Goal: Information Seeking & Learning: Learn about a topic

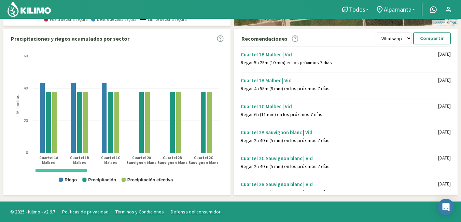
scroll to position [6, 0]
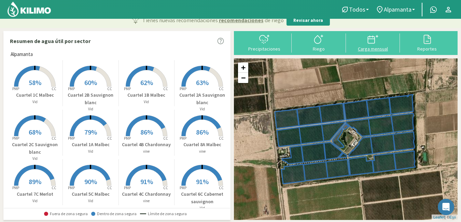
click at [374, 46] on div "Carga mensual" at bounding box center [373, 48] width 50 height 5
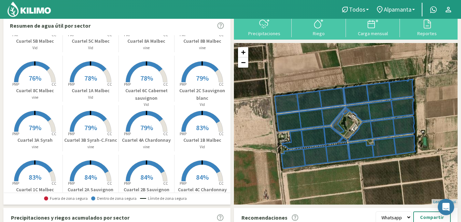
scroll to position [204, 0]
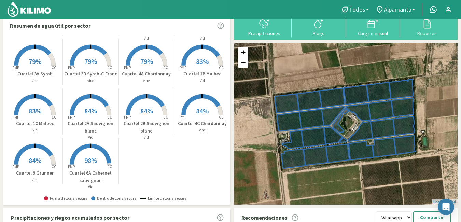
click at [94, 153] on rect at bounding box center [90, 165] width 55 height 55
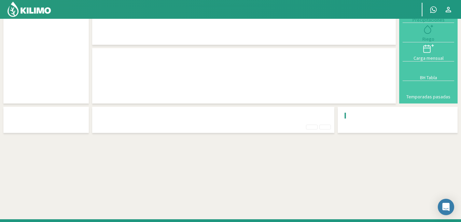
scroll to position [6, 0]
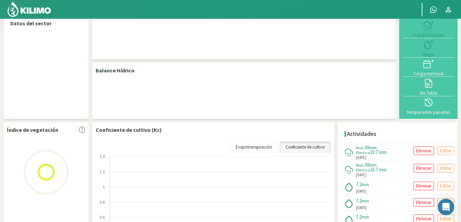
select select "15: Object"
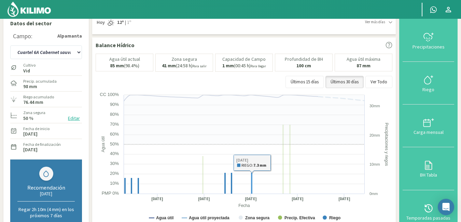
click at [251, 187] on rect at bounding box center [252, 182] width 2 height 21
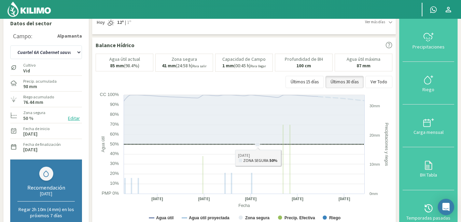
click at [258, 145] on icon at bounding box center [257, 144] width 4 height 4
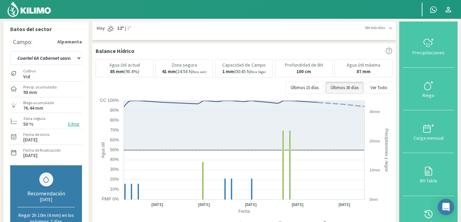
scroll to position [0, 0]
click at [382, 29] on span "Ver más días" at bounding box center [375, 28] width 20 height 6
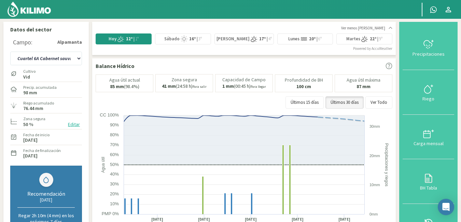
click at [307, 39] on icon at bounding box center [303, 38] width 7 height 7
click at [388, 28] on div "Ver menos [PERSON_NAME]" at bounding box center [366, 28] width 51 height 6
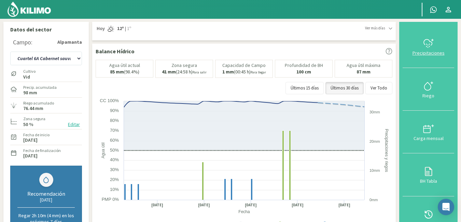
click at [435, 47] on div at bounding box center [427, 43] width 47 height 11
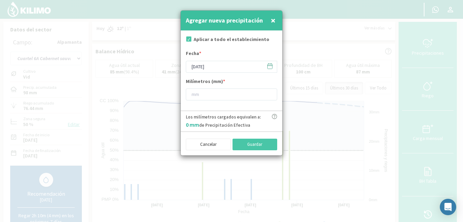
click at [275, 18] on span "×" at bounding box center [273, 20] width 5 height 11
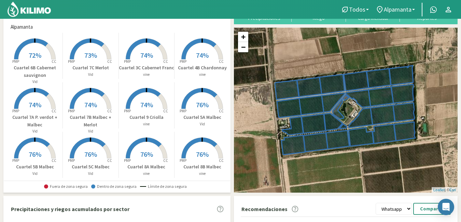
scroll to position [207, 0]
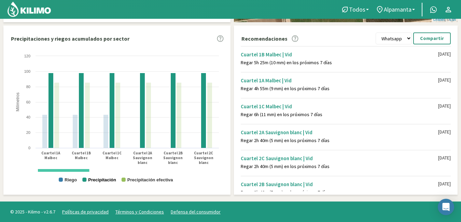
click at [107, 180] on text "Precipitación" at bounding box center [102, 179] width 28 height 5
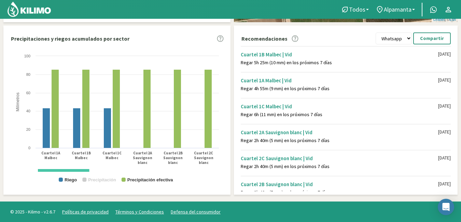
scroll to position [13, 0]
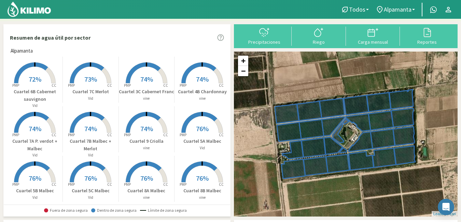
click at [41, 82] on span "72%" at bounding box center [35, 79] width 13 height 9
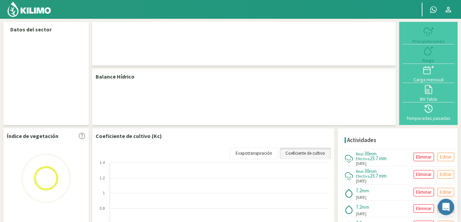
select select "16: Object"
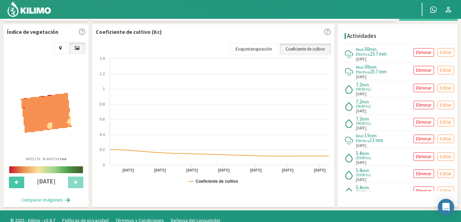
scroll to position [27, 0]
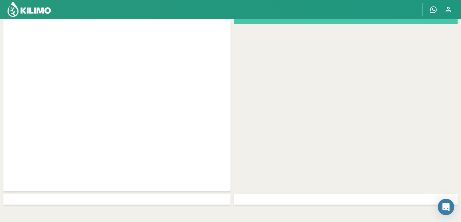
scroll to position [28, 0]
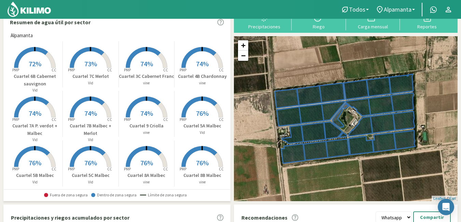
click at [47, 62] on rect at bounding box center [35, 68] width 55 height 55
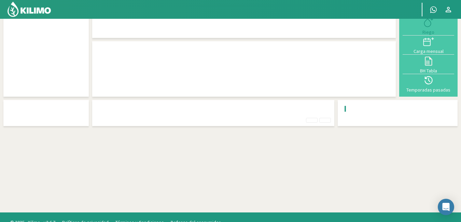
scroll to position [13, 0]
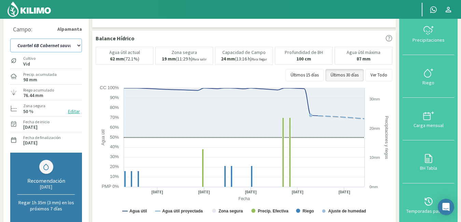
click at [77, 43] on select "Cuartel 1A Malbec Cuartel 1B Malbec Cuartel 1C Malbec Cuartel 2A Sauvignon blan…" at bounding box center [46, 46] width 72 height 14
click at [10, 39] on select "Cuartel 1A Malbec Cuartel 1B Malbec Cuartel 1C Malbec Cuartel 2A Sauvignon blan…" at bounding box center [46, 46] width 72 height 14
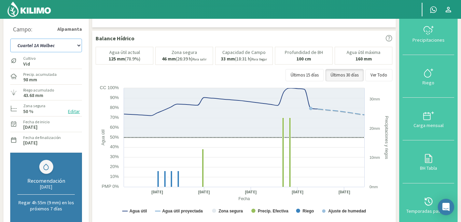
click at [77, 46] on select "Cuartel 1A Malbec Cuartel 1B Malbec Cuartel 1C Malbec Cuartel 2A Sauvignon blan…" at bounding box center [46, 46] width 72 height 14
click at [10, 39] on select "Cuartel 1A Malbec Cuartel 1B Malbec Cuartel 1C Malbec Cuartel 2A Sauvignon blan…" at bounding box center [46, 46] width 72 height 14
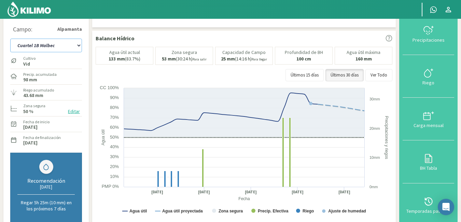
click at [78, 47] on select "Cuartel 1A Malbec Cuartel 1B Malbec Cuartel 1C Malbec Cuartel 2A Sauvignon blan…" at bounding box center [46, 46] width 72 height 14
click at [10, 39] on select "Cuartel 1A Malbec Cuartel 1B Malbec Cuartel 1C Malbec Cuartel 2A Sauvignon blan…" at bounding box center [46, 46] width 72 height 14
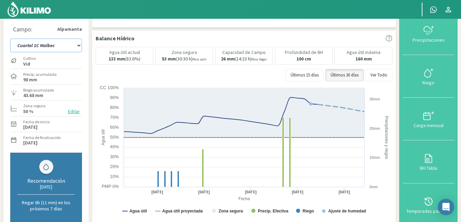
click at [77, 45] on select "Cuartel 1A Malbec Cuartel 1B Malbec Cuartel 1C Malbec Cuartel 2A Sauvignon blan…" at bounding box center [46, 46] width 72 height 14
click at [10, 39] on select "Cuartel 1A Malbec Cuartel 1B Malbec Cuartel 1C Malbec Cuartel 2A Sauvignon blan…" at bounding box center [46, 46] width 72 height 14
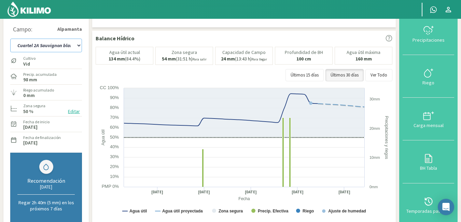
click at [78, 46] on select "Cuartel 1A Malbec Cuartel 1B Malbec Cuartel 1C Malbec Cuartel 2A Sauvignon blan…" at bounding box center [46, 46] width 72 height 14
click at [10, 39] on select "Cuartel 1A Malbec Cuartel 1B Malbec Cuartel 1C Malbec Cuartel 2A Sauvignon blan…" at bounding box center [46, 46] width 72 height 14
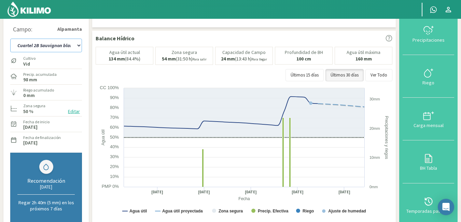
click at [80, 47] on select "Cuartel 1A Malbec Cuartel 1B Malbec Cuartel 1C Malbec Cuartel 2A Sauvignon blan…" at bounding box center [46, 46] width 72 height 14
click at [10, 39] on select "Cuartel 1A Malbec Cuartel 1B Malbec Cuartel 1C Malbec Cuartel 2A Sauvignon blan…" at bounding box center [46, 46] width 72 height 14
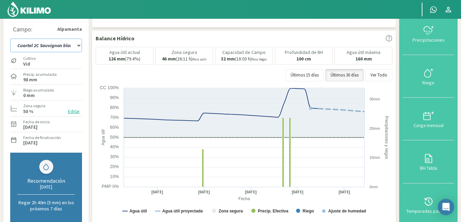
click at [77, 46] on select "Cuartel 1A Malbec Cuartel 1B Malbec Cuartel 1C Malbec Cuartel 2A Sauvignon blan…" at bounding box center [46, 46] width 72 height 14
click at [10, 39] on select "Cuartel 1A Malbec Cuartel 1B Malbec Cuartel 1C Malbec Cuartel 2A Sauvignon blan…" at bounding box center [46, 46] width 72 height 14
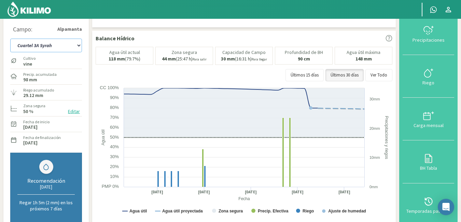
click at [77, 46] on select "Cuartel 1A Malbec Cuartel 1B Malbec Cuartel 1C Malbec Cuartel 2A Sauvignon blan…" at bounding box center [46, 46] width 72 height 14
click at [10, 39] on select "Cuartel 1A Malbec Cuartel 1B Malbec Cuartel 1C Malbec Cuartel 2A Sauvignon blan…" at bounding box center [46, 46] width 72 height 14
click at [77, 47] on select "Cuartel 1A Malbec Cuartel 1B Malbec Cuartel 1C Malbec Cuartel 2A Sauvignon blan…" at bounding box center [46, 46] width 72 height 14
click at [10, 39] on select "Cuartel 1A Malbec Cuartel 1B Malbec Cuartel 1C Malbec Cuartel 2A Sauvignon blan…" at bounding box center [46, 46] width 72 height 14
click at [80, 48] on select "Cuartel 1A Malbec Cuartel 1B Malbec Cuartel 1C Malbec Cuartel 2A Sauvignon blan…" at bounding box center [46, 46] width 72 height 14
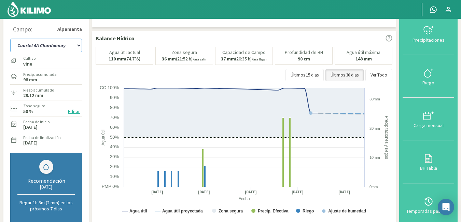
click at [10, 39] on select "Cuartel 1A Malbec Cuartel 1B Malbec Cuartel 1C Malbec Cuartel 2A Sauvignon blan…" at bounding box center [46, 46] width 72 height 14
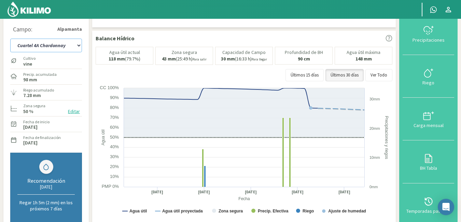
click at [79, 46] on select "Cuartel 1A Malbec Cuartel 1B Malbec Cuartel 1C Malbec Cuartel 2A Sauvignon blan…" at bounding box center [46, 46] width 72 height 14
click at [10, 39] on select "Cuartel 1A Malbec Cuartel 1B Malbec Cuartel 1C Malbec Cuartel 2A Sauvignon blan…" at bounding box center [46, 46] width 72 height 14
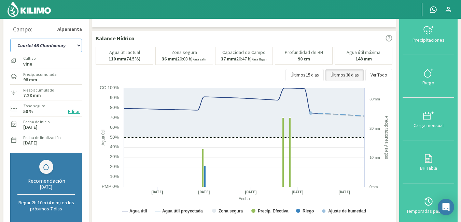
click at [78, 47] on select "Cuartel 1A Malbec Cuartel 1B Malbec Cuartel 1C Malbec Cuartel 2A Sauvignon blan…" at bounding box center [46, 46] width 72 height 14
click at [10, 39] on select "Cuartel 1A Malbec Cuartel 1B Malbec Cuartel 1C Malbec Cuartel 2A Sauvignon blan…" at bounding box center [46, 46] width 72 height 14
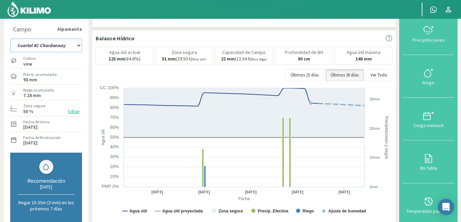
click at [79, 46] on select "Cuartel 1A Malbec Cuartel 1B Malbec Cuartel 1C Malbec Cuartel 2A Sauvignon blan…" at bounding box center [46, 46] width 72 height 14
click at [10, 39] on select "Cuartel 1A Malbec Cuartel 1B Malbec Cuartel 1C Malbec Cuartel 2A Sauvignon blan…" at bounding box center [46, 46] width 72 height 14
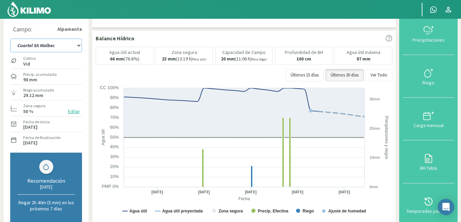
click at [75, 46] on select "Cuartel 1A Malbec Cuartel 1B Malbec Cuartel 1C Malbec Cuartel 2A Sauvignon blan…" at bounding box center [46, 46] width 72 height 14
click at [10, 39] on select "Cuartel 1A Malbec Cuartel 1B Malbec Cuartel 1C Malbec Cuartel 2A Sauvignon blan…" at bounding box center [46, 46] width 72 height 14
click at [77, 46] on select "Cuartel 1A Malbec Cuartel 1B Malbec Cuartel 1C Malbec Cuartel 2A Sauvignon blan…" at bounding box center [46, 46] width 72 height 14
click at [10, 39] on select "Cuartel 1A Malbec Cuartel 1B Malbec Cuartel 1C Malbec Cuartel 2A Sauvignon blan…" at bounding box center [46, 46] width 72 height 14
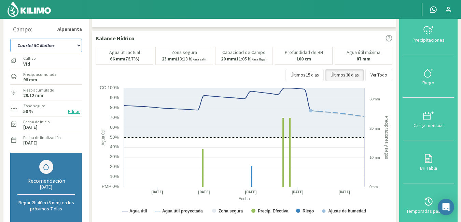
click at [78, 44] on select "Cuartel 1A Malbec Cuartel 1B Malbec Cuartel 1C Malbec Cuartel 2A Sauvignon blan…" at bounding box center [46, 46] width 72 height 14
click at [10, 39] on select "Cuartel 1A Malbec Cuartel 1B Malbec Cuartel 1C Malbec Cuartel 2A Sauvignon blan…" at bounding box center [46, 46] width 72 height 14
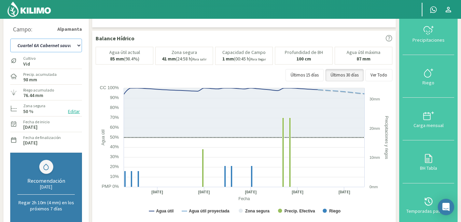
click at [78, 45] on select "Cuartel 1A Malbec Cuartel 1B Malbec Cuartel 1C Malbec Cuartel 2A Sauvignon blan…" at bounding box center [46, 46] width 72 height 14
click at [10, 39] on select "Cuartel 1A Malbec Cuartel 1B Malbec Cuartel 1C Malbec Cuartel 2A Sauvignon blan…" at bounding box center [46, 46] width 72 height 14
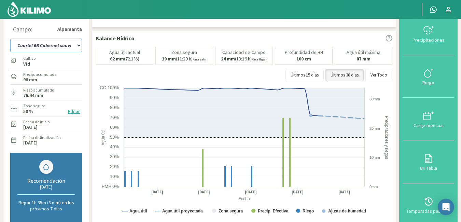
click at [78, 45] on select "Cuartel 1A Malbec Cuartel 1B Malbec Cuartel 1C Malbec Cuartel 2A Sauvignon blan…" at bounding box center [46, 46] width 72 height 14
click at [10, 39] on select "Cuartel 1A Malbec Cuartel 1B Malbec Cuartel 1C Malbec Cuartel 2A Sauvignon blan…" at bounding box center [46, 46] width 72 height 14
click at [78, 45] on select "Cuartel 1A Malbec Cuartel 1B Malbec Cuartel 1C Malbec Cuartel 2A Sauvignon blan…" at bounding box center [46, 46] width 72 height 14
click at [10, 39] on select "Cuartel 1A Malbec Cuartel 1B Malbec Cuartel 1C Malbec Cuartel 2A Sauvignon blan…" at bounding box center [46, 46] width 72 height 14
click at [79, 44] on select "Cuartel 1A Malbec Cuartel 1B Malbec Cuartel 1C Malbec Cuartel 2A Sauvignon blan…" at bounding box center [46, 46] width 72 height 14
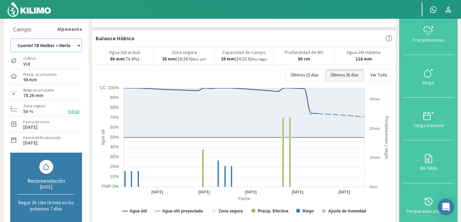
click at [10, 39] on select "Cuartel 1A Malbec Cuartel 1B Malbec Cuartel 1C Malbec Cuartel 2A Sauvignon blan…" at bounding box center [46, 46] width 72 height 14
click at [77, 45] on select "Cuartel 1A Malbec Cuartel 1B Malbec Cuartel 1C Malbec Cuartel 2A Sauvignon blan…" at bounding box center [46, 46] width 72 height 14
click at [10, 39] on select "Cuartel 1A Malbec Cuartel 1B Malbec Cuartel 1C Malbec Cuartel 2A Sauvignon blan…" at bounding box center [46, 46] width 72 height 14
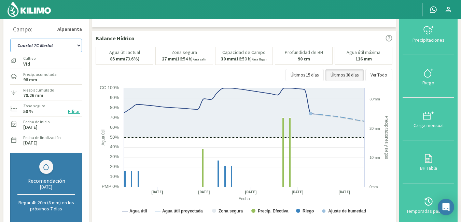
click at [76, 46] on select "Cuartel 1A Malbec Cuartel 1B Malbec Cuartel 1C Malbec Cuartel 2A Sauvignon blan…" at bounding box center [46, 46] width 72 height 14
click at [10, 39] on select "Cuartel 1A Malbec Cuartel 1B Malbec Cuartel 1C Malbec Cuartel 2A Sauvignon blan…" at bounding box center [46, 46] width 72 height 14
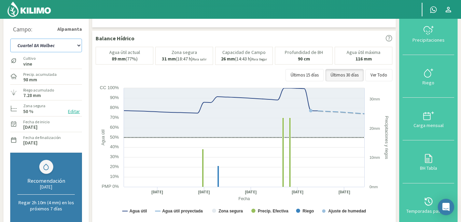
click at [80, 45] on select "Cuartel 1A Malbec Cuartel 1B Malbec Cuartel 1C Malbec Cuartel 2A Sauvignon blan…" at bounding box center [46, 46] width 72 height 14
click at [10, 39] on select "Cuartel 1A Malbec Cuartel 1B Malbec Cuartel 1C Malbec Cuartel 2A Sauvignon blan…" at bounding box center [46, 46] width 72 height 14
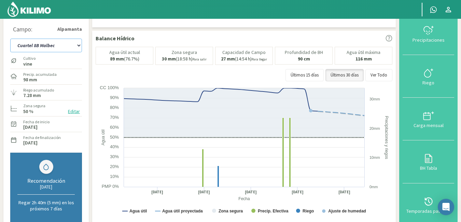
click at [79, 44] on select "Cuartel 1A Malbec Cuartel 1B Malbec Cuartel 1C Malbec Cuartel 2A Sauvignon blan…" at bounding box center [46, 46] width 72 height 14
click at [10, 39] on select "Cuartel 1A Malbec Cuartel 1B Malbec Cuartel 1C Malbec Cuartel 2A Sauvignon blan…" at bounding box center [46, 46] width 72 height 14
click at [78, 46] on select "Cuartel 1A Malbec Cuartel 1B Malbec Cuartel 1C Malbec Cuartel 2A Sauvignon blan…" at bounding box center [46, 46] width 72 height 14
click at [10, 39] on select "Cuartel 1A Malbec Cuartel 1B Malbec Cuartel 1C Malbec Cuartel 2A Sauvignon blan…" at bounding box center [46, 46] width 72 height 14
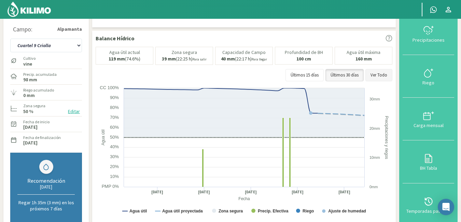
click at [381, 77] on button "Ver Todo" at bounding box center [378, 75] width 27 height 12
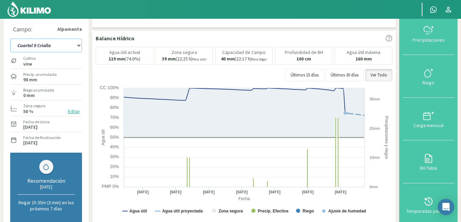
click at [77, 44] on select "Cuartel 1A Malbec Cuartel 1B Malbec Cuartel 1C Malbec Cuartel 2A Sauvignon blan…" at bounding box center [46, 46] width 72 height 14
click at [10, 39] on select "Cuartel 1A Malbec Cuartel 1B Malbec Cuartel 1C Malbec Cuartel 2A Sauvignon blan…" at bounding box center [46, 46] width 72 height 14
click at [79, 46] on select "Cuartel 1A Malbec Cuartel 1B Malbec Cuartel 1C Malbec Cuartel 2A Sauvignon blan…" at bounding box center [46, 46] width 72 height 14
click at [10, 39] on select "Cuartel 1A Malbec Cuartel 1B Malbec Cuartel 1C Malbec Cuartel 2A Sauvignon blan…" at bounding box center [46, 46] width 72 height 14
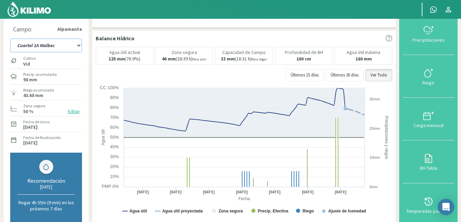
click at [78, 48] on select "Cuartel 1A Malbec Cuartel 1B Malbec Cuartel 1C Malbec Cuartel 2A Sauvignon blan…" at bounding box center [46, 46] width 72 height 14
click at [10, 39] on select "Cuartel 1A Malbec Cuartel 1B Malbec Cuartel 1C Malbec Cuartel 2A Sauvignon blan…" at bounding box center [46, 46] width 72 height 14
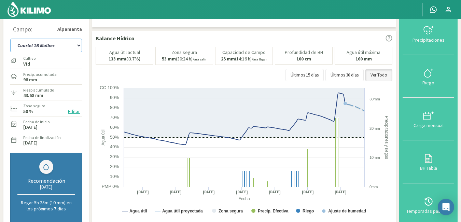
click at [80, 47] on select "Cuartel 1A Malbec Cuartel 1B Malbec Cuartel 1C Malbec Cuartel 2A Sauvignon blan…" at bounding box center [46, 46] width 72 height 14
click at [10, 39] on select "Cuartel 1A Malbec Cuartel 1B Malbec Cuartel 1C Malbec Cuartel 2A Sauvignon blan…" at bounding box center [46, 46] width 72 height 14
click at [78, 47] on select "Cuartel 1A Malbec Cuartel 1B Malbec Cuartel 1C Malbec Cuartel 2A Sauvignon blan…" at bounding box center [46, 46] width 72 height 14
click at [10, 39] on select "Cuartel 1A Malbec Cuartel 1B Malbec Cuartel 1C Malbec Cuartel 2A Sauvignon blan…" at bounding box center [46, 46] width 72 height 14
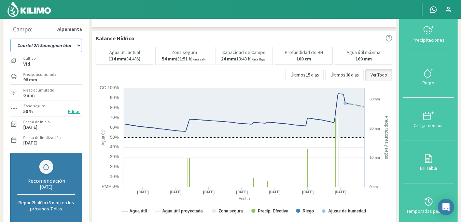
click at [79, 46] on select "Cuartel 1A Malbec Cuartel 1B Malbec Cuartel 1C Malbec Cuartel 2A Sauvignon blan…" at bounding box center [46, 46] width 72 height 14
click at [10, 39] on select "Cuartel 1A Malbec Cuartel 1B Malbec Cuartel 1C Malbec Cuartel 2A Sauvignon blan…" at bounding box center [46, 46] width 72 height 14
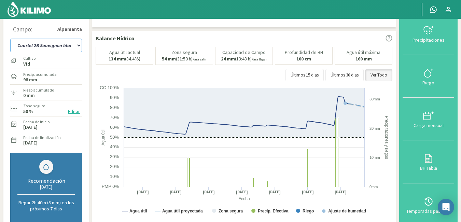
click at [77, 44] on select "Cuartel 1A Malbec Cuartel 1B Malbec Cuartel 1C Malbec Cuartel 2A Sauvignon blan…" at bounding box center [46, 46] width 72 height 14
click at [10, 39] on select "Cuartel 1A Malbec Cuartel 1B Malbec Cuartel 1C Malbec Cuartel 2A Sauvignon blan…" at bounding box center [46, 46] width 72 height 14
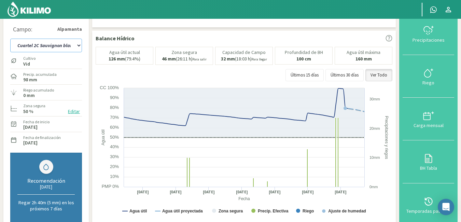
click at [78, 45] on select "Cuartel 1A Malbec Cuartel 1B Malbec Cuartel 1C Malbec Cuartel 2A Sauvignon blan…" at bounding box center [46, 46] width 72 height 14
click at [10, 39] on select "Cuartel 1A Malbec Cuartel 1B Malbec Cuartel 1C Malbec Cuartel 2A Sauvignon blan…" at bounding box center [46, 46] width 72 height 14
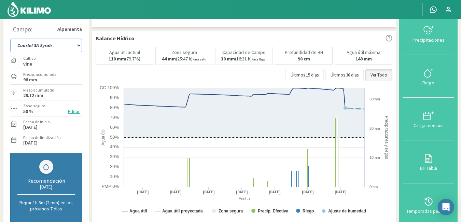
click at [78, 46] on select "Cuartel 1A Malbec Cuartel 1B Malbec Cuartel 1C Malbec Cuartel 2A Sauvignon blan…" at bounding box center [46, 46] width 72 height 14
click at [10, 39] on select "Cuartel 1A Malbec Cuartel 1B Malbec Cuartel 1C Malbec Cuartel 2A Sauvignon blan…" at bounding box center [46, 46] width 72 height 14
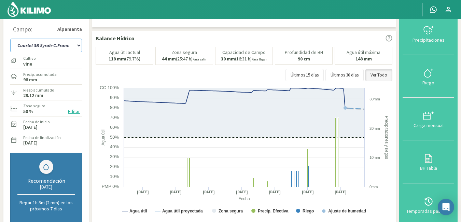
click at [78, 46] on select "Cuartel 1A Malbec Cuartel 1B Malbec Cuartel 1C Malbec Cuartel 2A Sauvignon blan…" at bounding box center [46, 46] width 72 height 14
click at [10, 39] on select "Cuartel 1A Malbec Cuartel 1B Malbec Cuartel 1C Malbec Cuartel 2A Sauvignon blan…" at bounding box center [46, 46] width 72 height 14
click at [76, 47] on select "Cuartel 1A Malbec Cuartel 1B Malbec Cuartel 1C Malbec Cuartel 2A Sauvignon blan…" at bounding box center [46, 46] width 72 height 14
click at [10, 39] on select "Cuartel 1A Malbec Cuartel 1B Malbec Cuartel 1C Malbec Cuartel 2A Sauvignon blan…" at bounding box center [46, 46] width 72 height 14
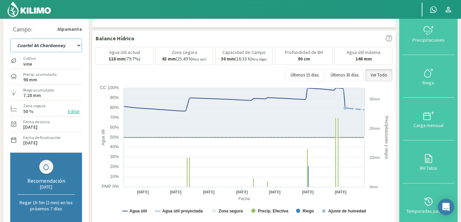
click at [76, 46] on select "Cuartel 1A Malbec Cuartel 1B Malbec Cuartel 1C Malbec Cuartel 2A Sauvignon blan…" at bounding box center [46, 46] width 72 height 14
click at [10, 39] on select "Cuartel 1A Malbec Cuartel 1B Malbec Cuartel 1C Malbec Cuartel 2A Sauvignon blan…" at bounding box center [46, 46] width 72 height 14
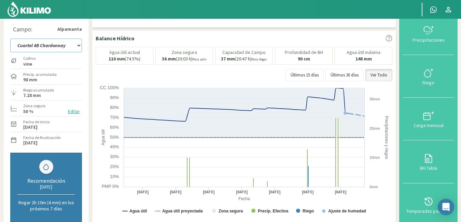
click at [77, 46] on select "Cuartel 1A Malbec Cuartel 1B Malbec Cuartel 1C Malbec Cuartel 2A Sauvignon blan…" at bounding box center [46, 46] width 72 height 14
click at [10, 39] on select "Cuartel 1A Malbec Cuartel 1B Malbec Cuartel 1C Malbec Cuartel 2A Sauvignon blan…" at bounding box center [46, 46] width 72 height 14
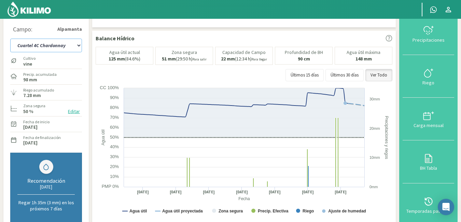
click at [77, 44] on select "Cuartel 1A Malbec Cuartel 1B Malbec Cuartel 1C Malbec Cuartel 2A Sauvignon blan…" at bounding box center [46, 46] width 72 height 14
click at [10, 39] on select "Cuartel 1A Malbec Cuartel 1B Malbec Cuartel 1C Malbec Cuartel 2A Sauvignon blan…" at bounding box center [46, 46] width 72 height 14
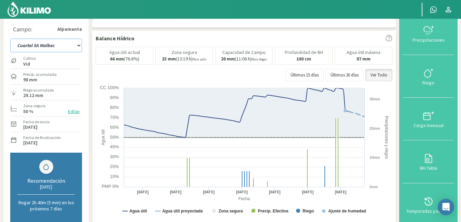
click at [78, 47] on select "Cuartel 1A Malbec Cuartel 1B Malbec Cuartel 1C Malbec Cuartel 2A Sauvignon blan…" at bounding box center [46, 46] width 72 height 14
click at [10, 39] on select "Cuartel 1A Malbec Cuartel 1B Malbec Cuartel 1C Malbec Cuartel 2A Sauvignon blan…" at bounding box center [46, 46] width 72 height 14
click at [78, 48] on select "Cuartel 1A Malbec Cuartel 1B Malbec Cuartel 1C Malbec Cuartel 2A Sauvignon blan…" at bounding box center [46, 46] width 72 height 14
click at [10, 39] on select "Cuartel 1A Malbec Cuartel 1B Malbec Cuartel 1C Malbec Cuartel 2A Sauvignon blan…" at bounding box center [46, 46] width 72 height 14
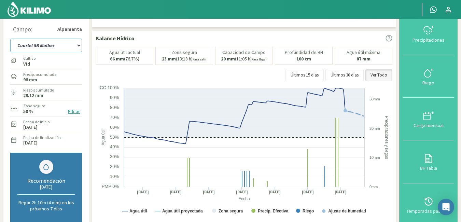
click at [77, 43] on select "Cuartel 1A Malbec Cuartel 1B Malbec Cuartel 1C Malbec Cuartel 2A Sauvignon blan…" at bounding box center [46, 46] width 72 height 14
click at [10, 39] on select "Cuartel 1A Malbec Cuartel 1B Malbec Cuartel 1C Malbec Cuartel 2A Sauvignon blan…" at bounding box center [46, 46] width 72 height 14
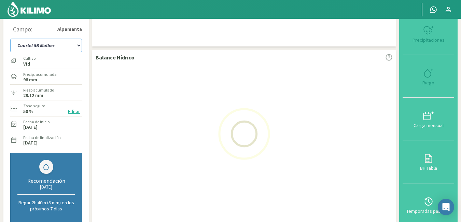
select select "1080: Object"
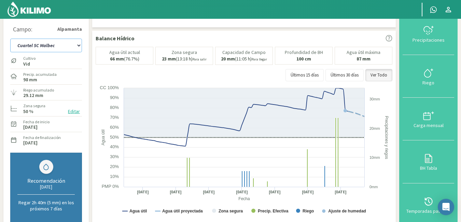
click at [77, 48] on select "Cuartel 1A Malbec Cuartel 1B Malbec Cuartel 1C Malbec Cuartel 2A Sauvignon blan…" at bounding box center [46, 46] width 72 height 14
